Goal: Task Accomplishment & Management: Use online tool/utility

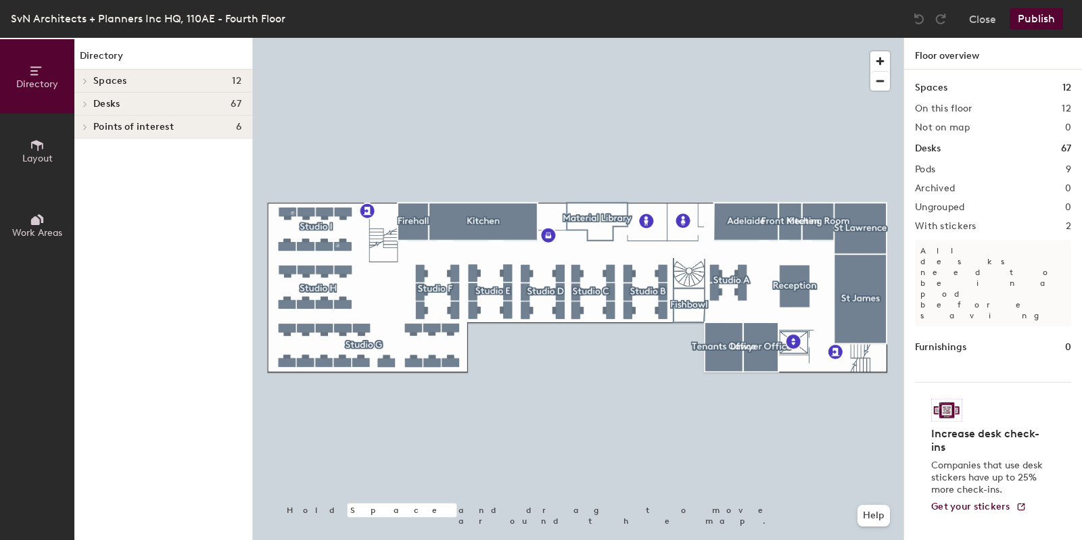
click at [301, 38] on div at bounding box center [578, 38] width 651 height 0
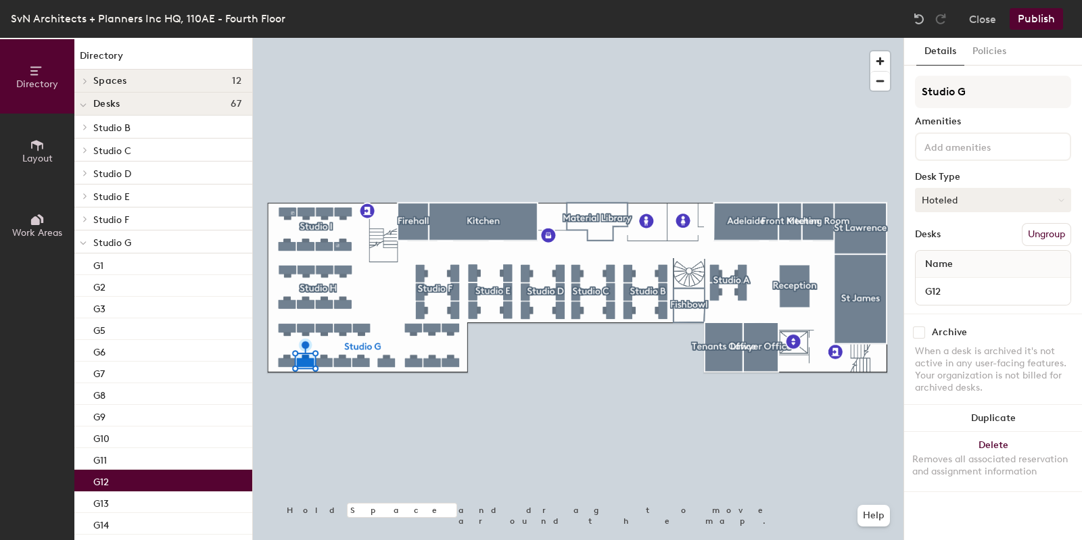
click at [962, 198] on button "Hoteled" at bounding box center [993, 200] width 156 height 24
click at [956, 242] on div "Assigned" at bounding box center [983, 242] width 135 height 20
click at [1040, 22] on button "Publish" at bounding box center [1036, 19] width 53 height 22
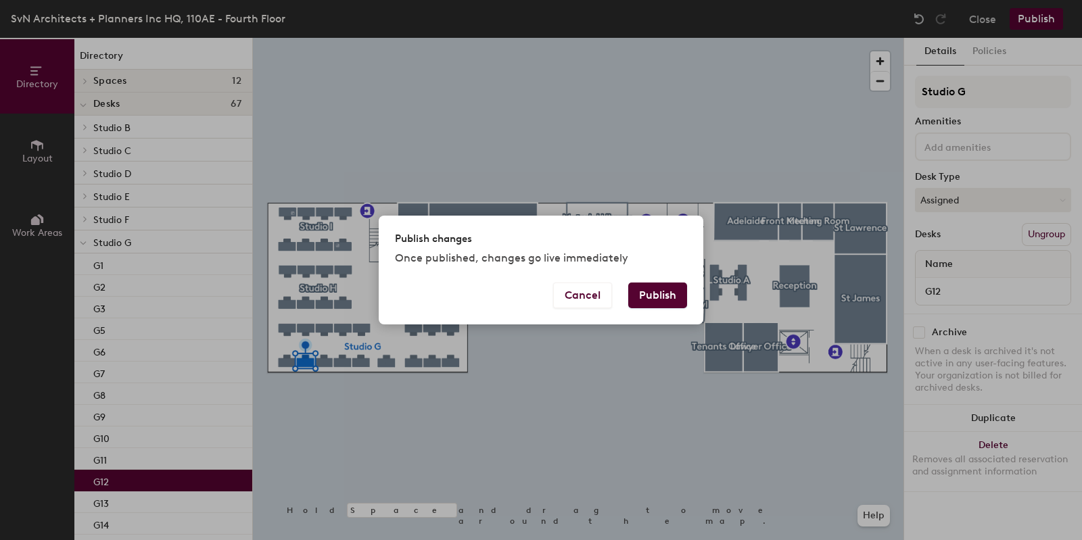
click at [670, 292] on button "Publish" at bounding box center [657, 296] width 59 height 26
